Goal: Task Accomplishment & Management: Complete application form

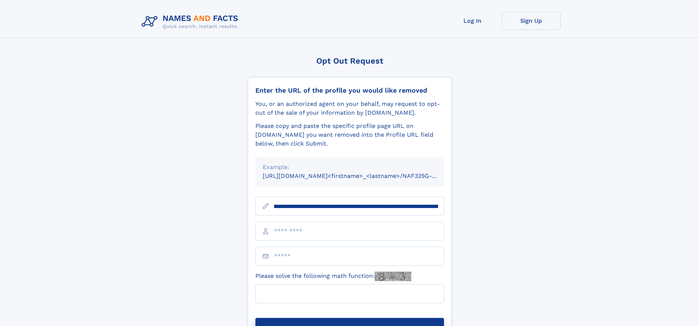
scroll to position [0, 76]
type input "**********"
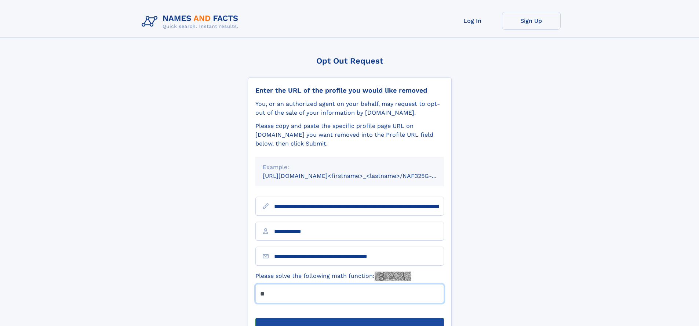
type input "**"
click at [350, 318] on button "Submit Opt Out Request" at bounding box center [350, 329] width 189 height 23
